Goal: Transaction & Acquisition: Download file/media

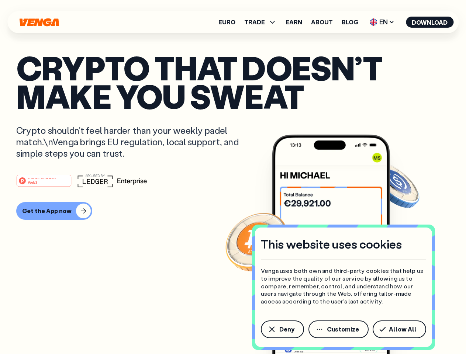
click at [233, 177] on div "#1 PRODUCT OF THE MONTH Web3" at bounding box center [233, 180] width 434 height 13
click at [282, 330] on span "Deny" at bounding box center [286, 330] width 15 height 6
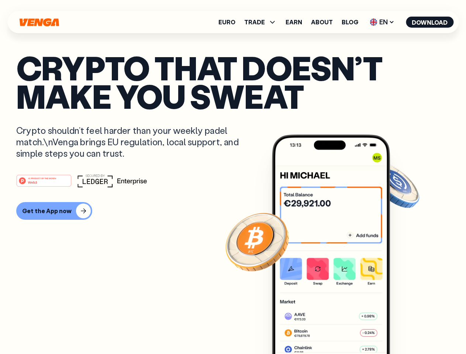
click at [339, 330] on img at bounding box center [331, 258] width 118 height 247
click at [401, 330] on article "Crypto that doesn’t make you sweat Crypto shouldn’t feel harder than your weekl…" at bounding box center [233, 192] width 434 height 277
click at [263, 22] on span "TRADE" at bounding box center [254, 22] width 21 height 6
click at [382, 22] on span "EN" at bounding box center [382, 22] width 30 height 12
click at [430, 22] on button "Download" at bounding box center [430, 22] width 48 height 11
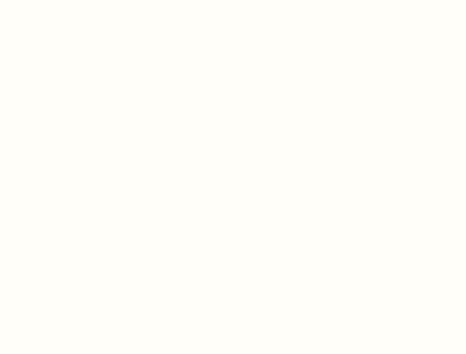
click at [233, 0] on html "This website uses cookies Venga uses both own and third-party cookies that help…" at bounding box center [233, 0] width 466 height 0
click at [53, 0] on html "This website uses cookies Venga uses both own and third-party cookies that help…" at bounding box center [233, 0] width 466 height 0
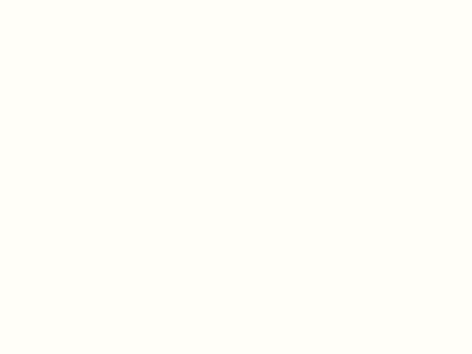
click at [45, 0] on html "This website uses cookies Venga uses both own and third-party cookies that help…" at bounding box center [236, 0] width 472 height 0
